Goal: Check status: Check status

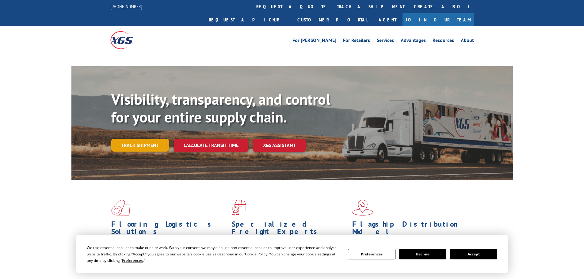
click at [134, 139] on link "Track shipment" at bounding box center [140, 145] width 58 height 13
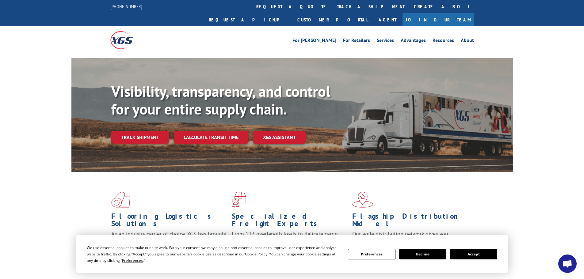
click at [480, 252] on button "Accept" at bounding box center [473, 254] width 47 height 10
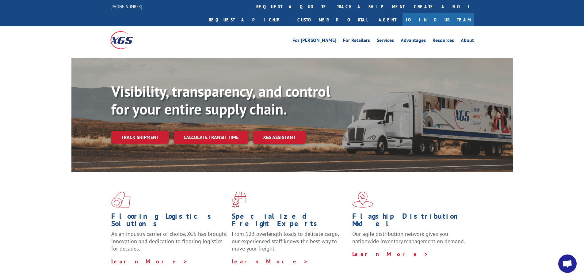
click at [138, 116] on div "Visibility, transparency, and control for your entire supply chain. Track shipm…" at bounding box center [311, 126] width 401 height 86
click at [144, 131] on link "Track shipment" at bounding box center [140, 137] width 58 height 13
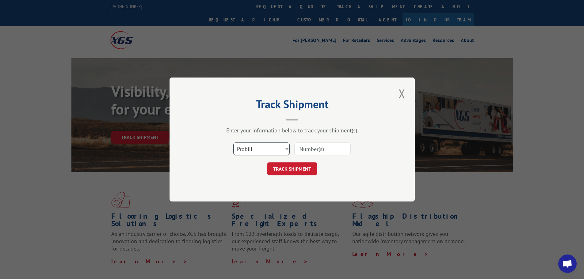
click at [262, 147] on select "Select category... Probill BOL PO" at bounding box center [261, 149] width 56 height 13
select select "bol"
click at [233, 143] on select "Select category... Probill BOL PO" at bounding box center [261, 149] width 56 height 13
click at [312, 152] on input at bounding box center [322, 149] width 56 height 13
paste input "423169"
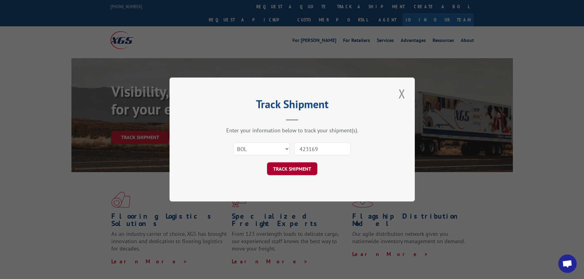
type input "423169"
click at [299, 167] on button "TRACK SHIPMENT" at bounding box center [292, 168] width 50 height 13
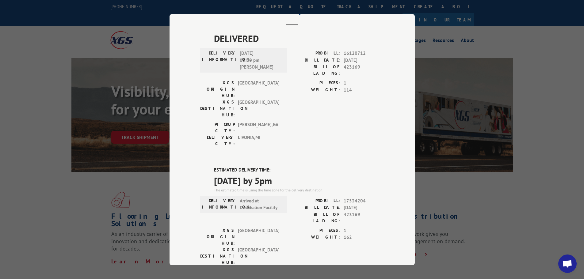
scroll to position [61, 0]
